Goal: Information Seeking & Learning: Learn about a topic

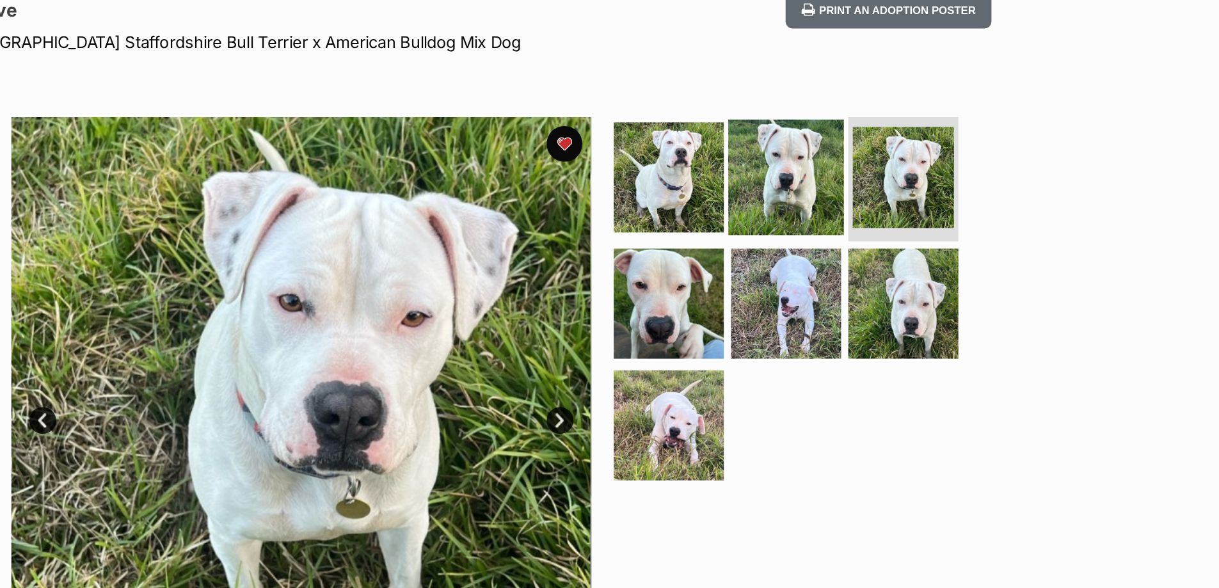
click at [802, 124] on img at bounding box center [818, 126] width 83 height 83
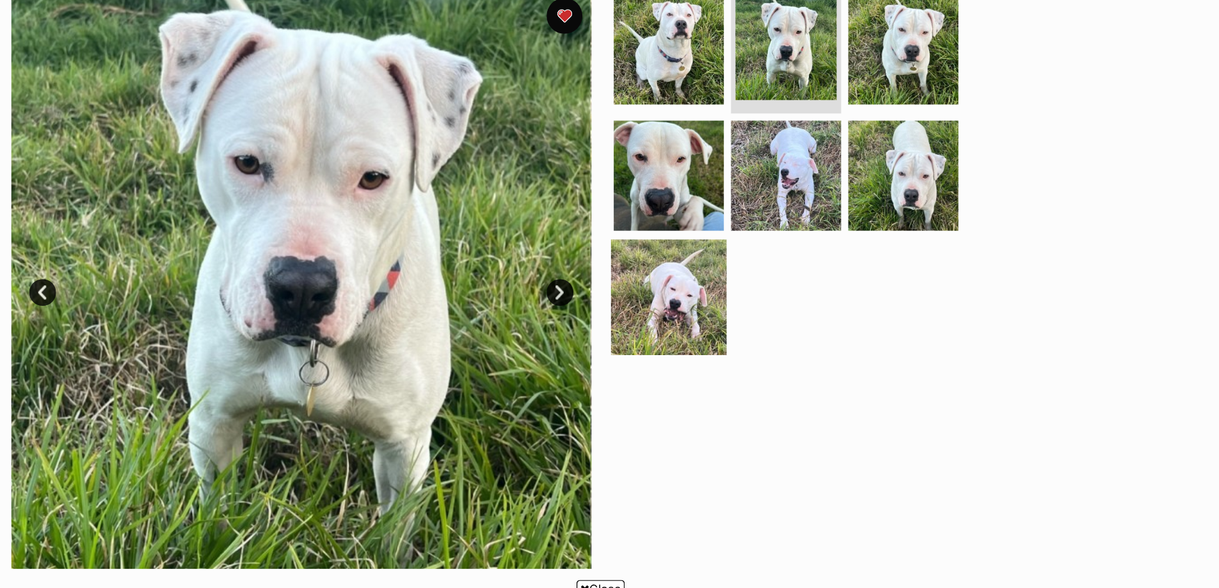
click at [734, 286] on img at bounding box center [734, 304] width 83 height 83
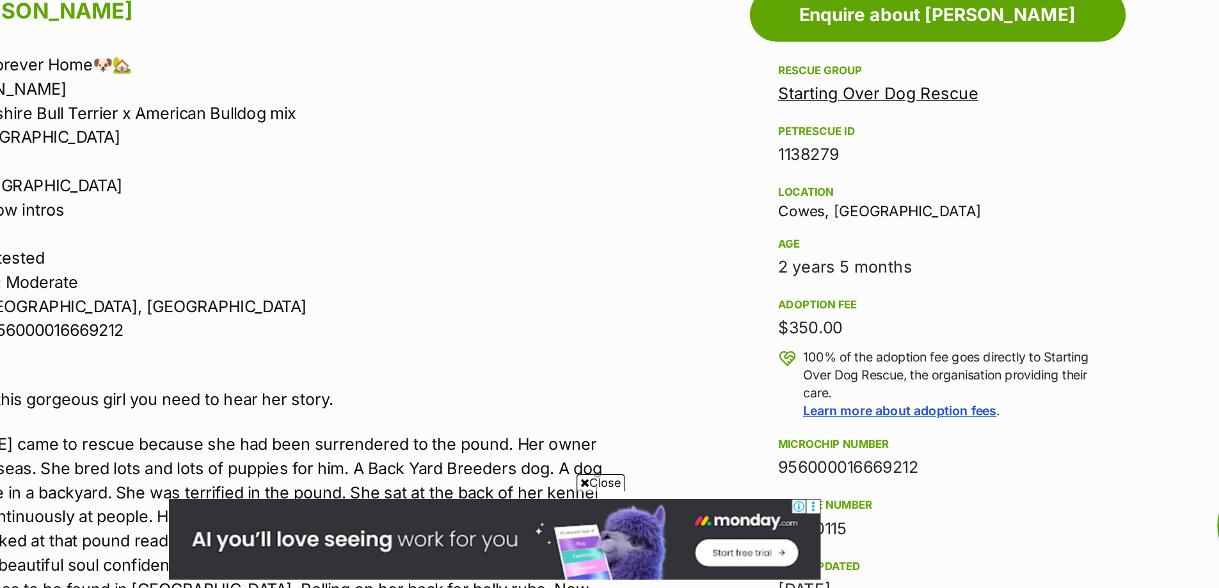
scroll to position [593, 0]
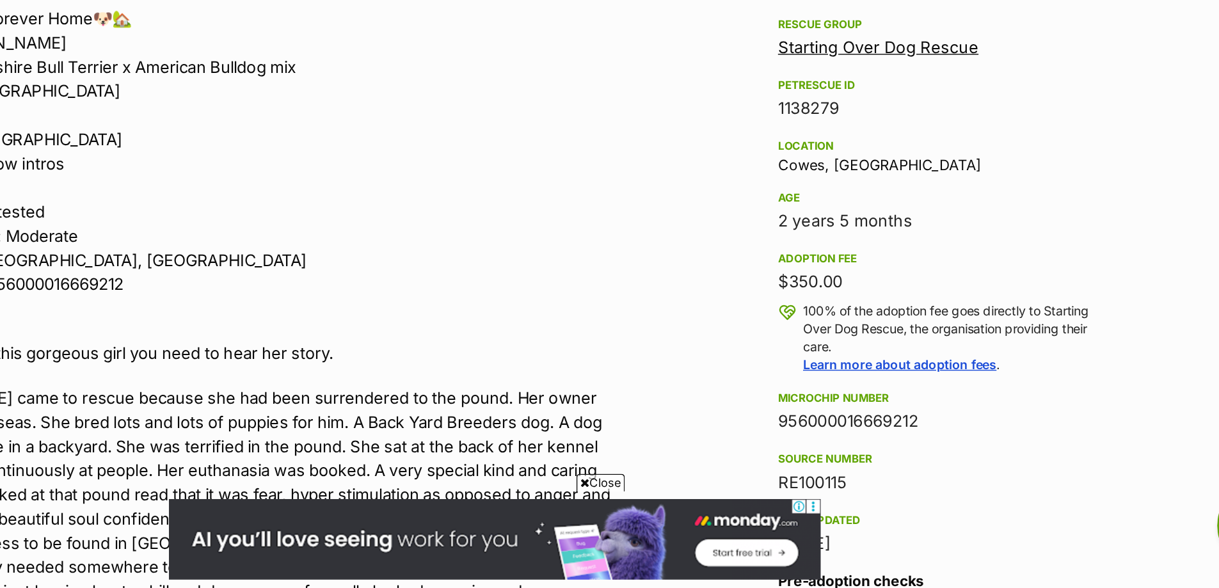
click at [694, 507] on span "Close" at bounding box center [685, 512] width 35 height 13
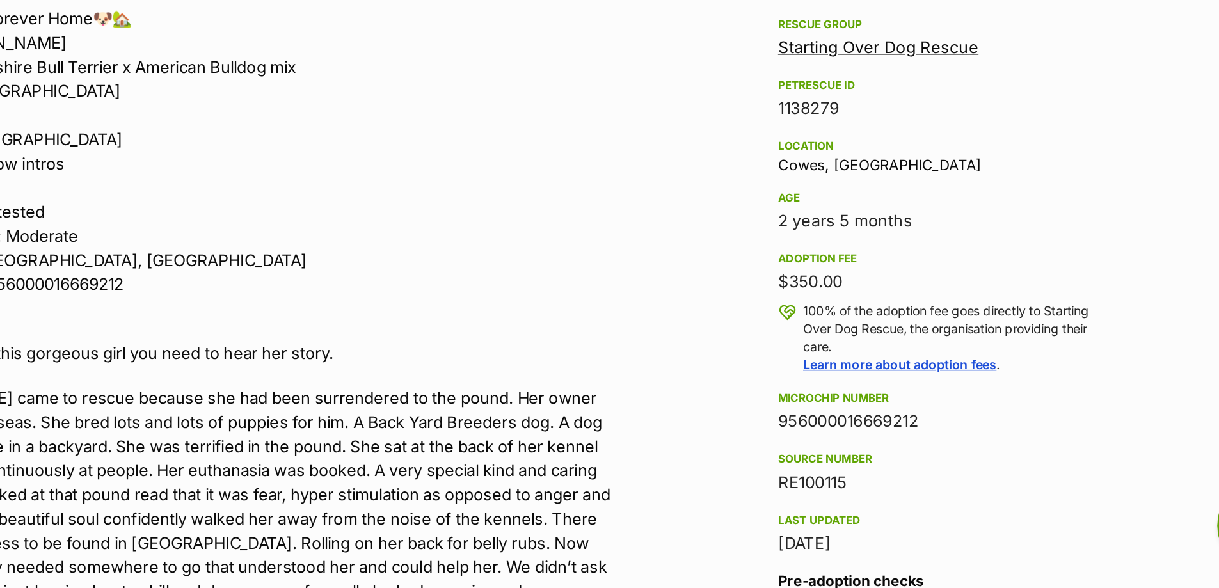
drag, startPoint x: 646, startPoint y: 457, endPoint x: 732, endPoint y: 443, distance: 87.5
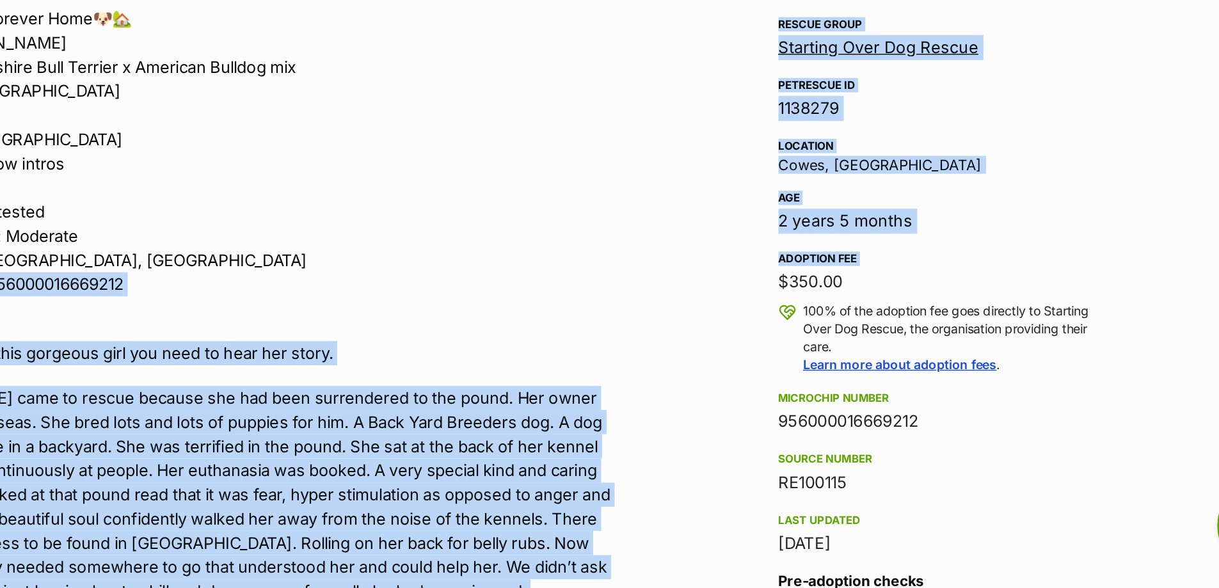
drag, startPoint x: 637, startPoint y: 378, endPoint x: 764, endPoint y: 374, distance: 127.4
click at [633, 367] on p "🏡🐶Seeking Forever Home🐶🏡 Name: [PERSON_NAME]: Staffordshire Bull Terrier x Amer…" at bounding box center [436, 284] width 529 height 225
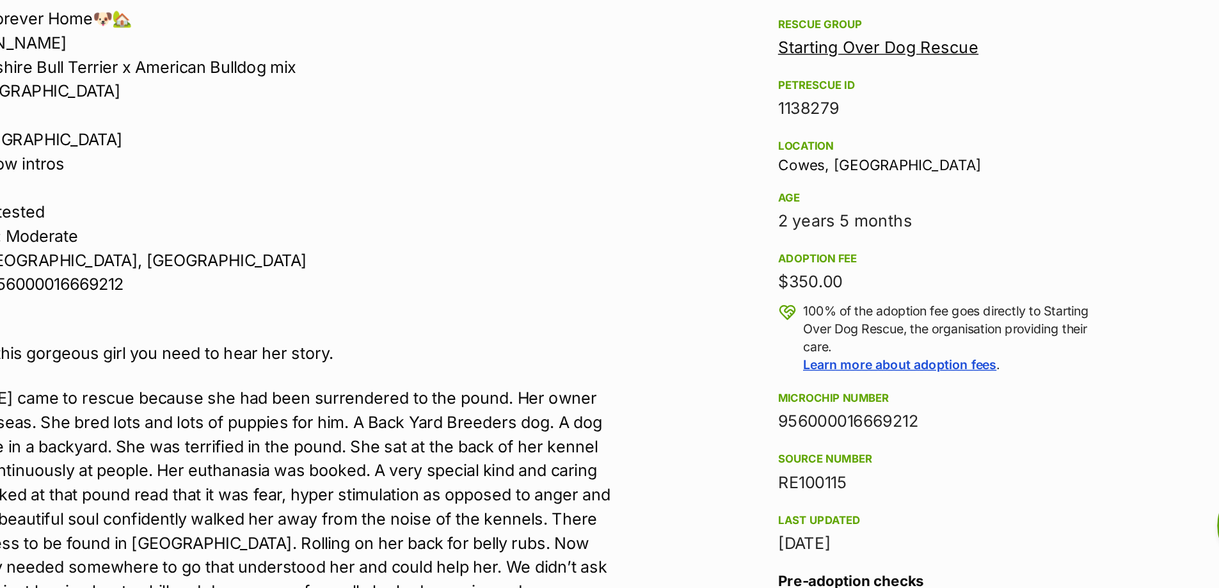
drag, startPoint x: 1073, startPoint y: 168, endPoint x: 717, endPoint y: 247, distance: 365.0
click at [379, 419] on p "To understand this gorgeous girl you need to hear her story." at bounding box center [436, 419] width 529 height 17
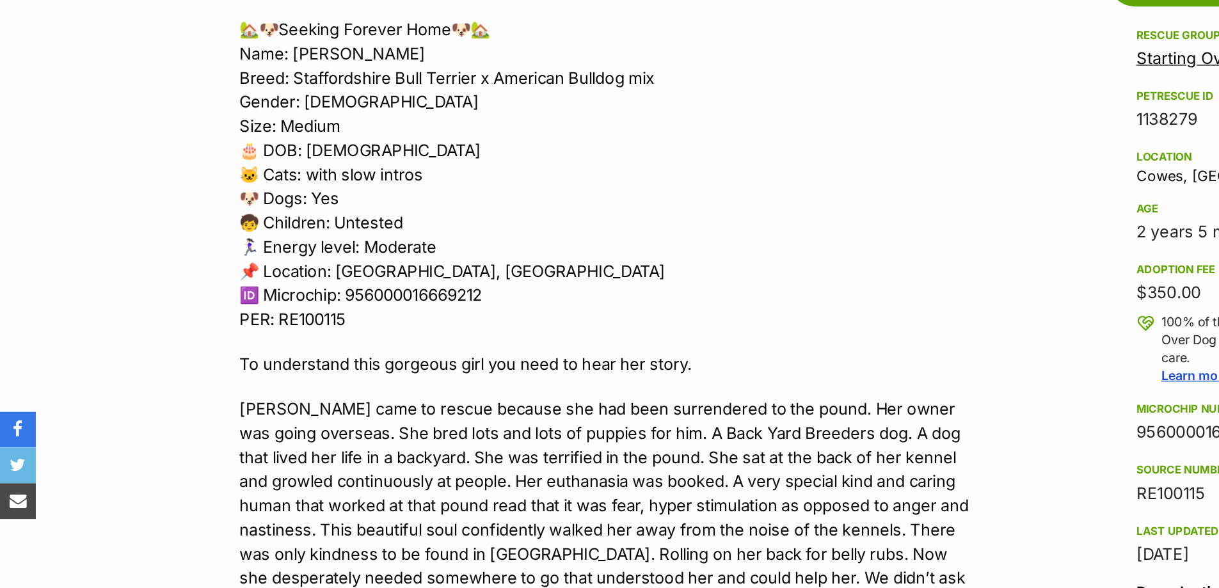
scroll to position [680, 0]
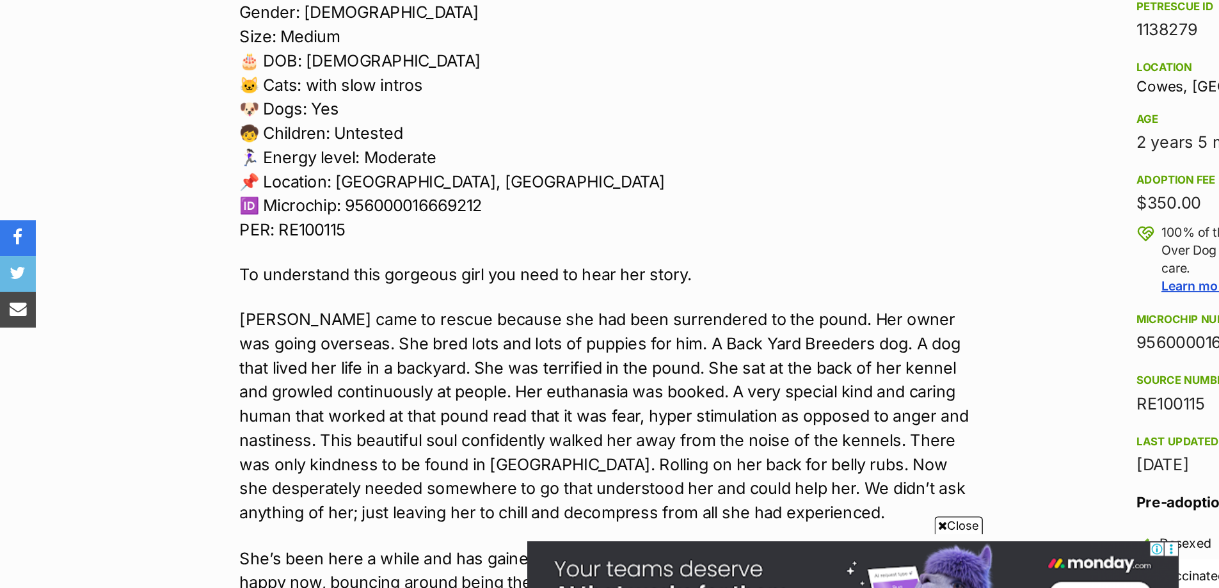
drag, startPoint x: 624, startPoint y: 278, endPoint x: 509, endPoint y: 290, distance: 115.8
click at [509, 290] on p "🏡🐶Seeking Forever Home🐶🏡 Name: [PERSON_NAME]: Staffordshire Bull Terrier x Amer…" at bounding box center [436, 197] width 529 height 225
click at [692, 512] on span "Close" at bounding box center [685, 512] width 35 height 13
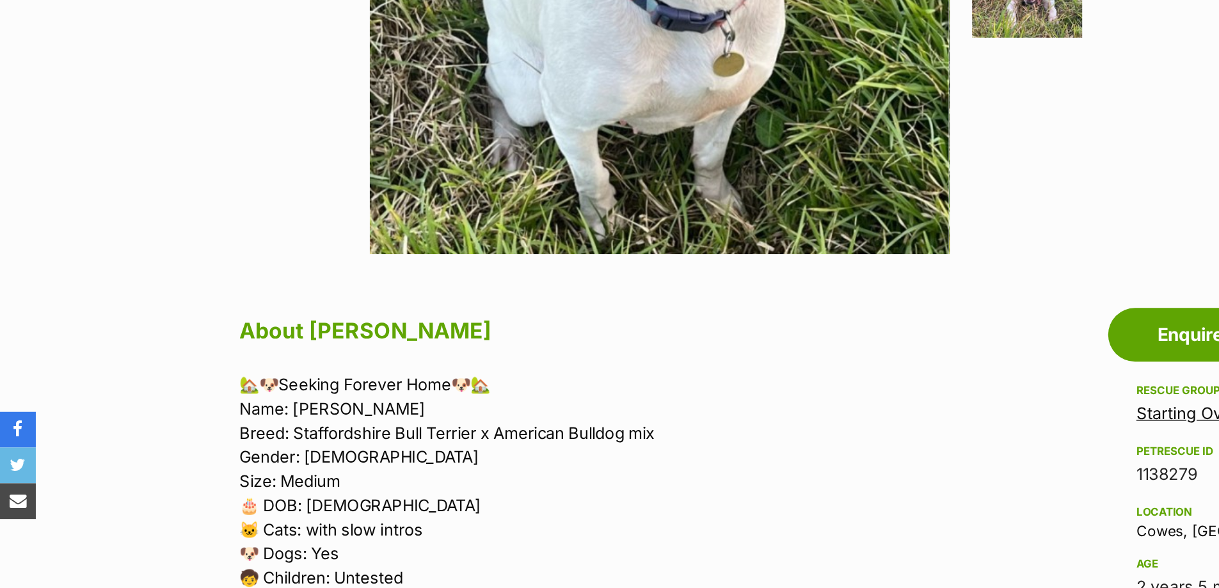
scroll to position [0, 0]
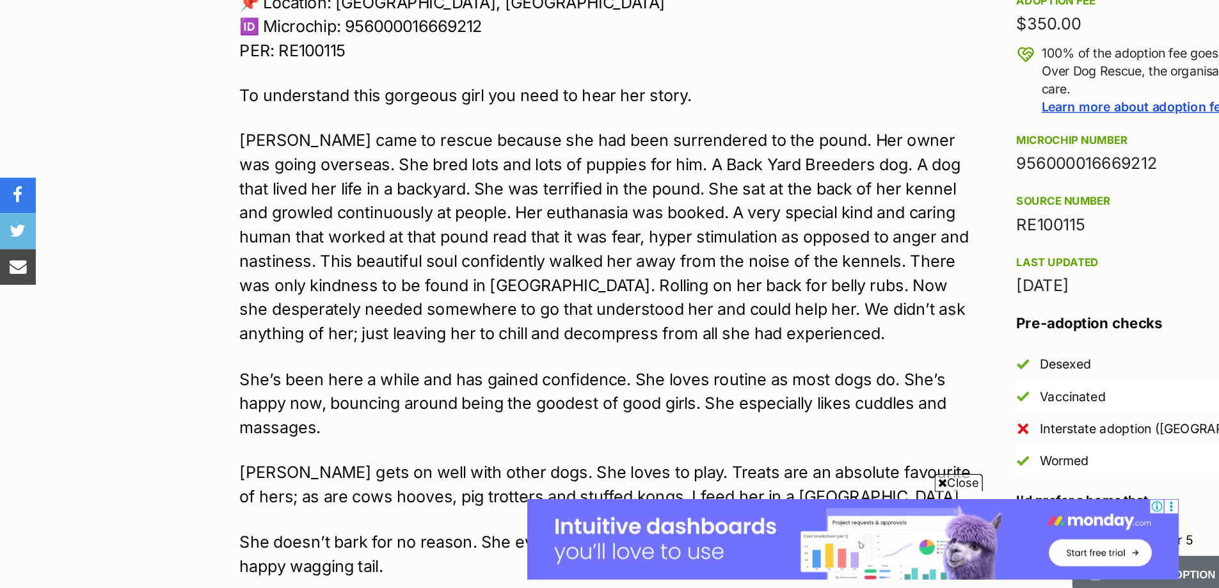
click at [680, 513] on span "Close" at bounding box center [685, 512] width 35 height 13
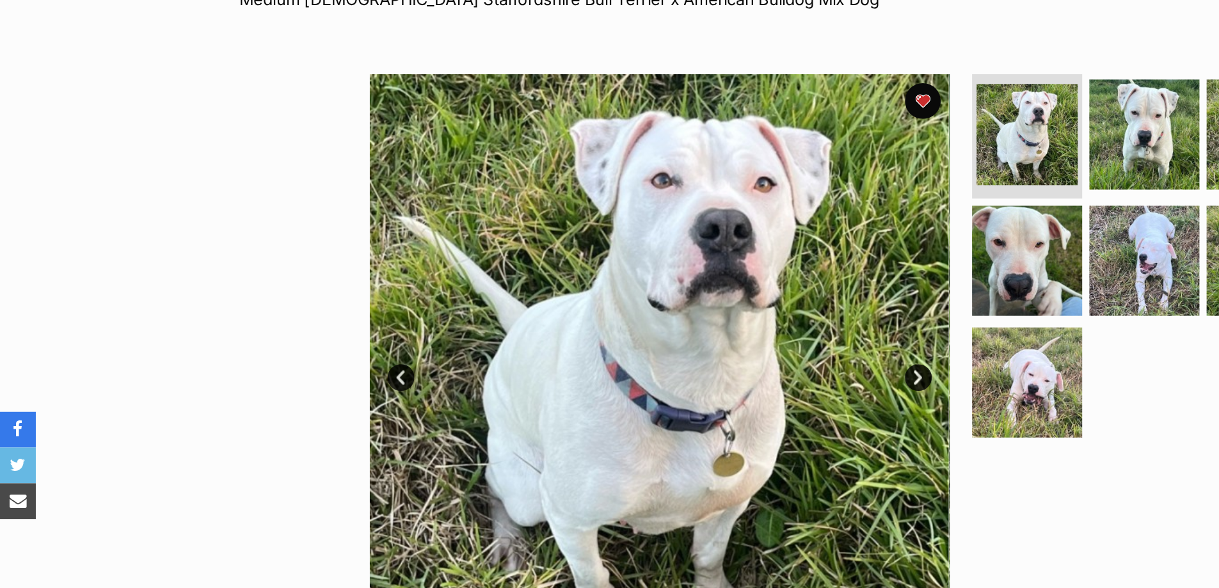
scroll to position [168, 0]
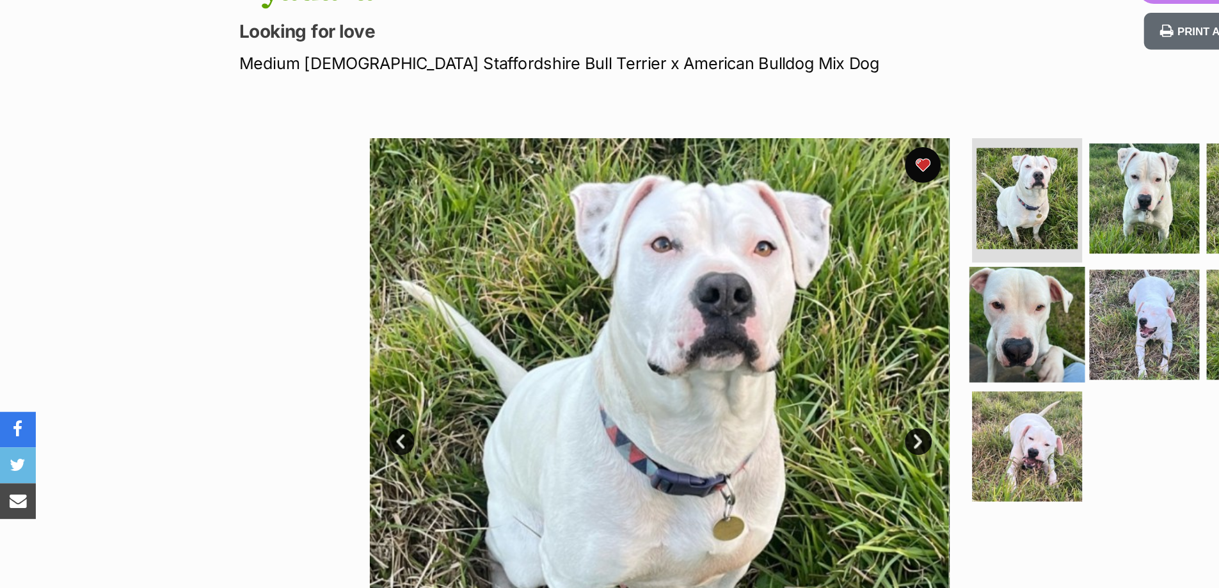
click at [751, 239] on img at bounding box center [734, 232] width 83 height 83
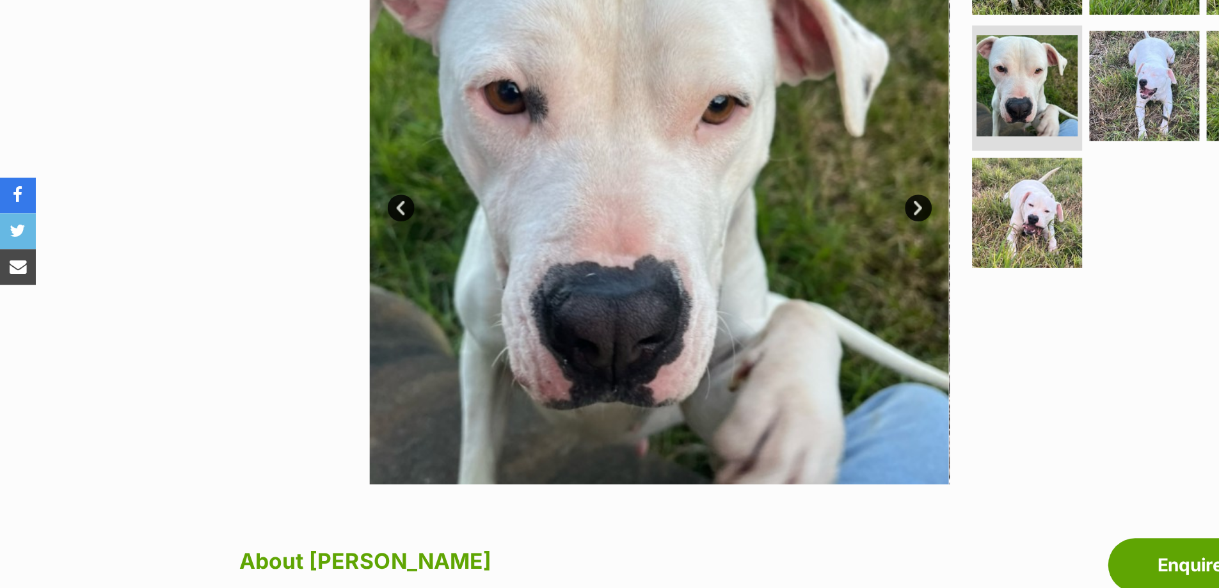
scroll to position [166, 0]
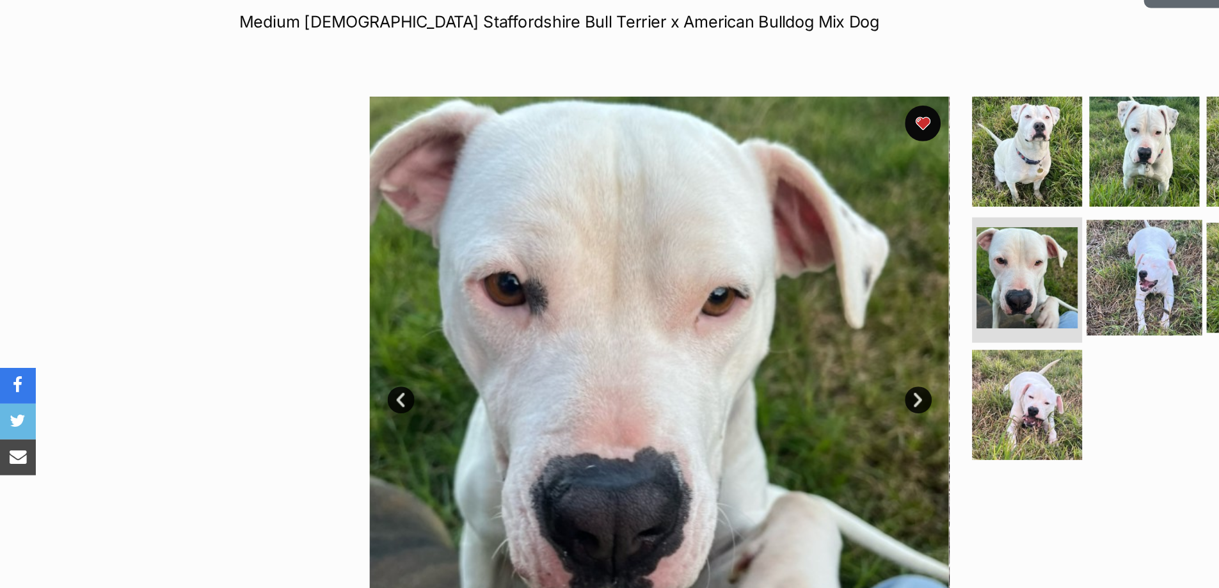
click at [813, 235] on img at bounding box center [818, 230] width 83 height 83
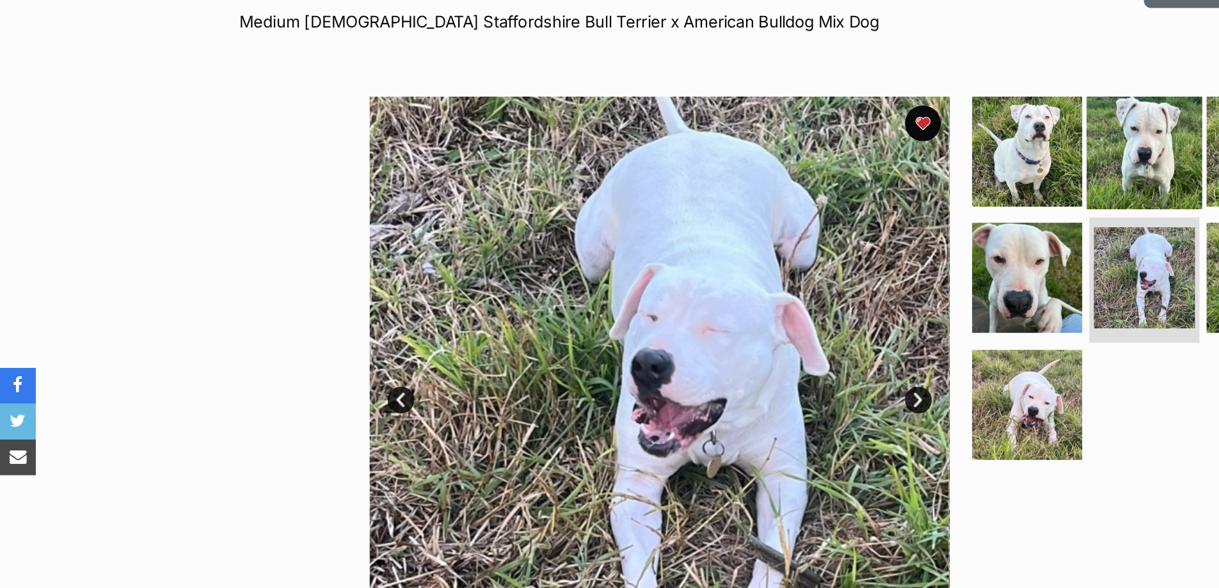
click at [837, 123] on img at bounding box center [818, 139] width 83 height 83
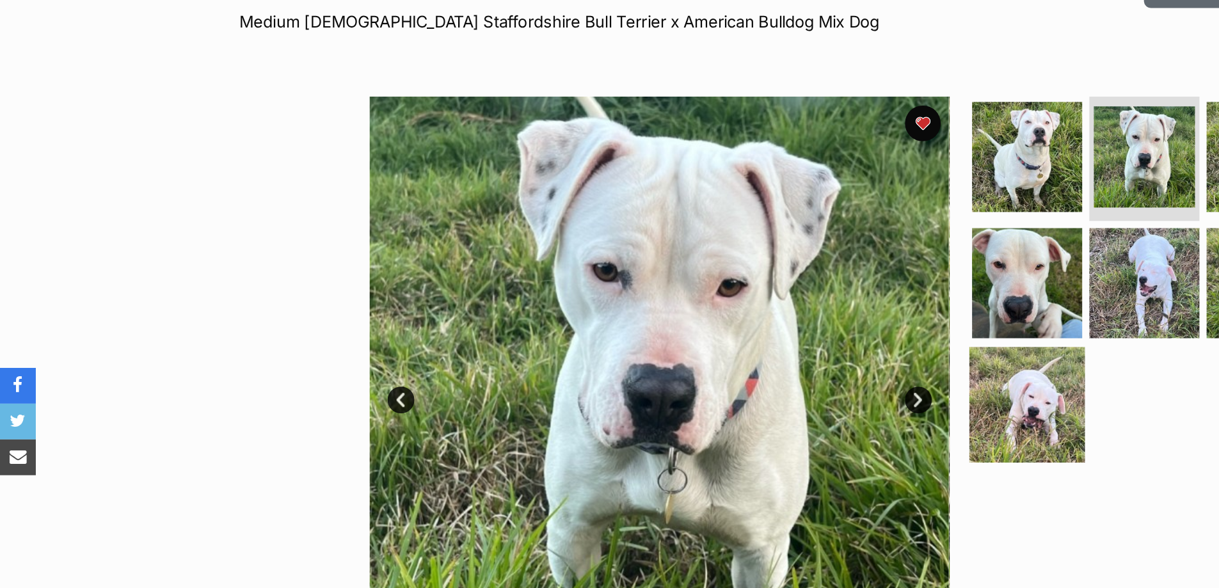
click at [759, 304] on img at bounding box center [734, 321] width 83 height 83
